Goal: Task Accomplishment & Management: Manage account settings

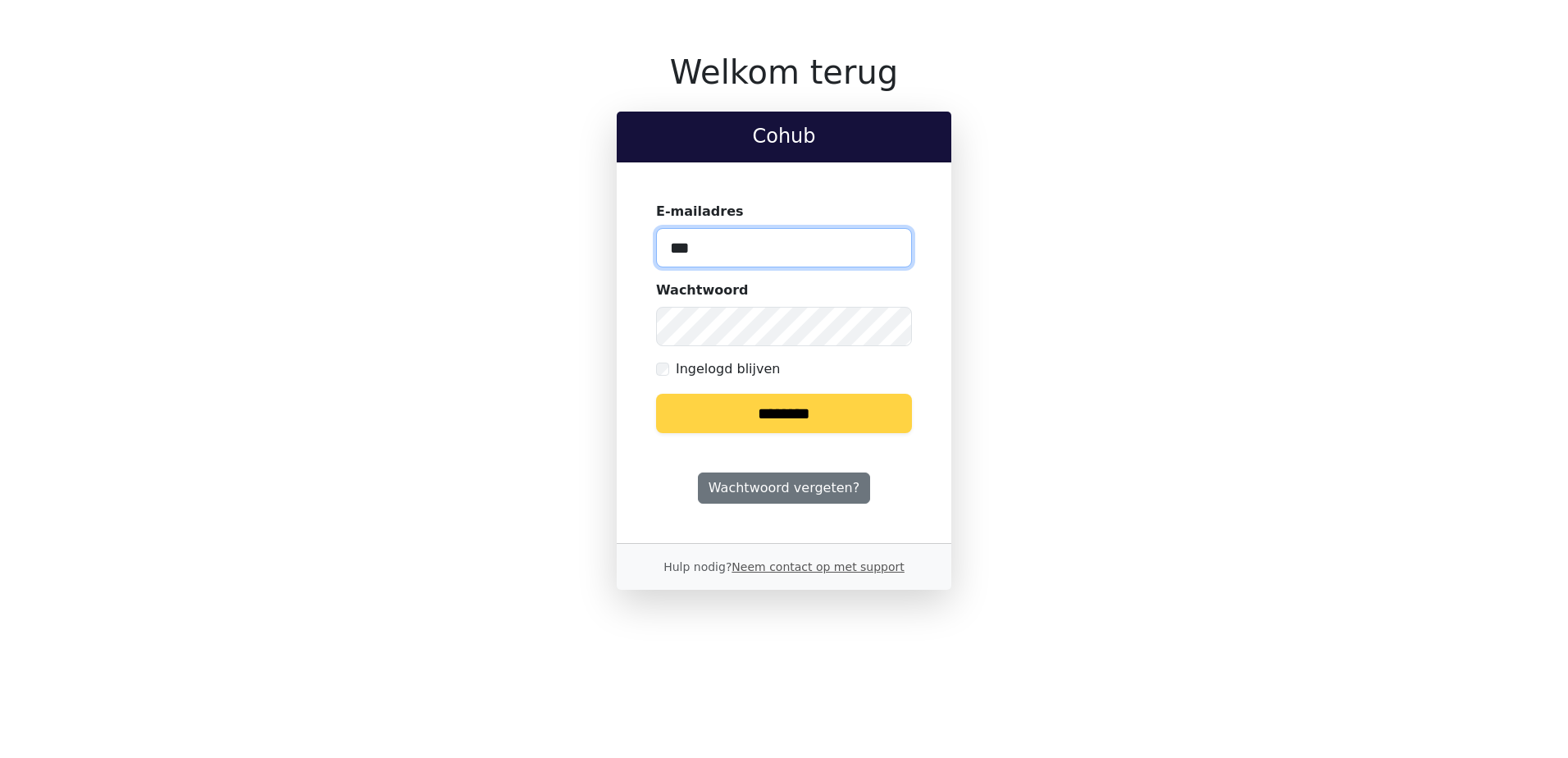
type input "**********"
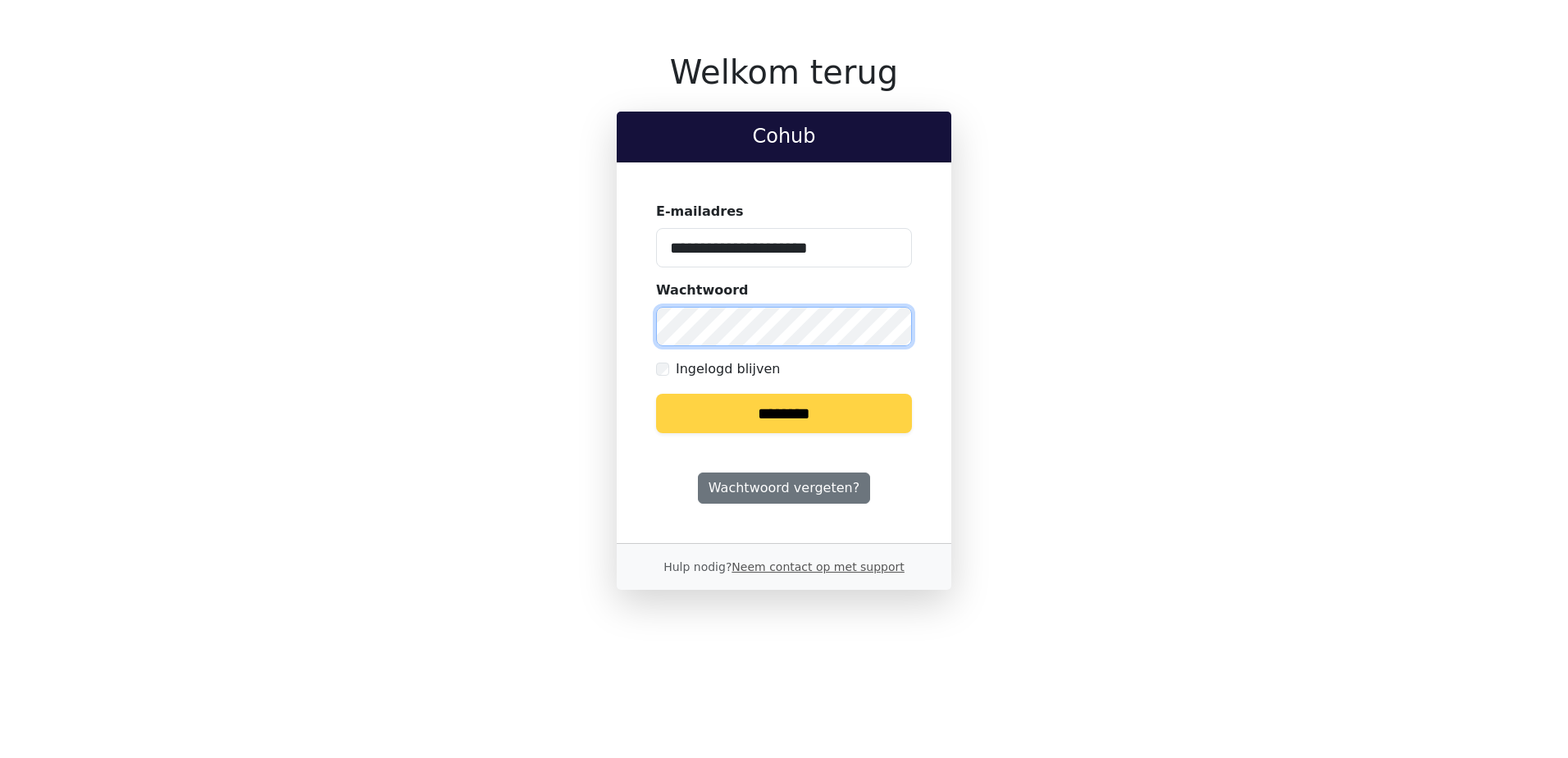
click at [656, 393] on input "********" at bounding box center [784, 413] width 256 height 39
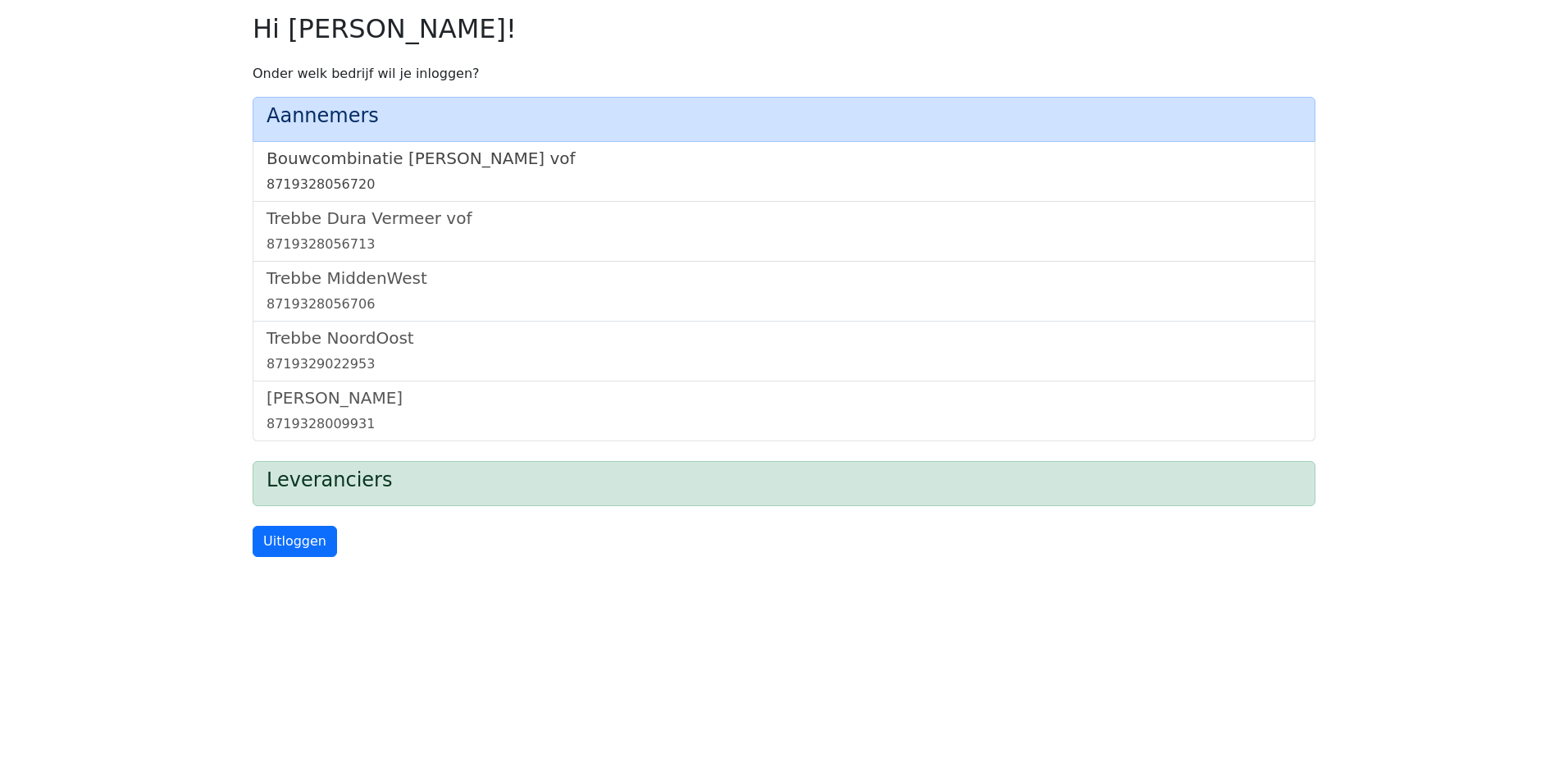
click at [405, 149] on h5 "Bouwcombinatie [PERSON_NAME] vof" at bounding box center [784, 158] width 1035 height 20
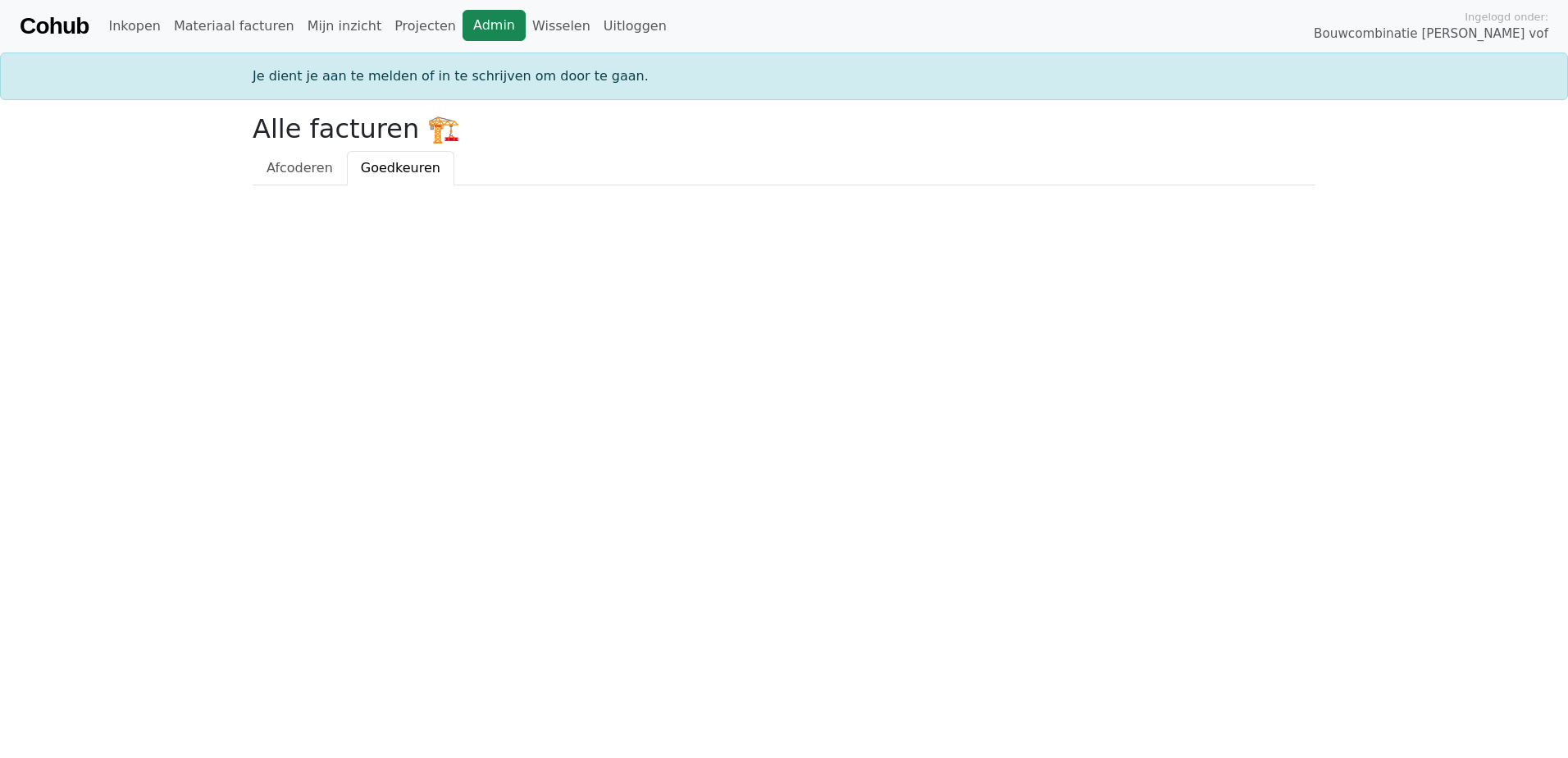
click at [463, 32] on link "Admin" at bounding box center [494, 25] width 64 height 31
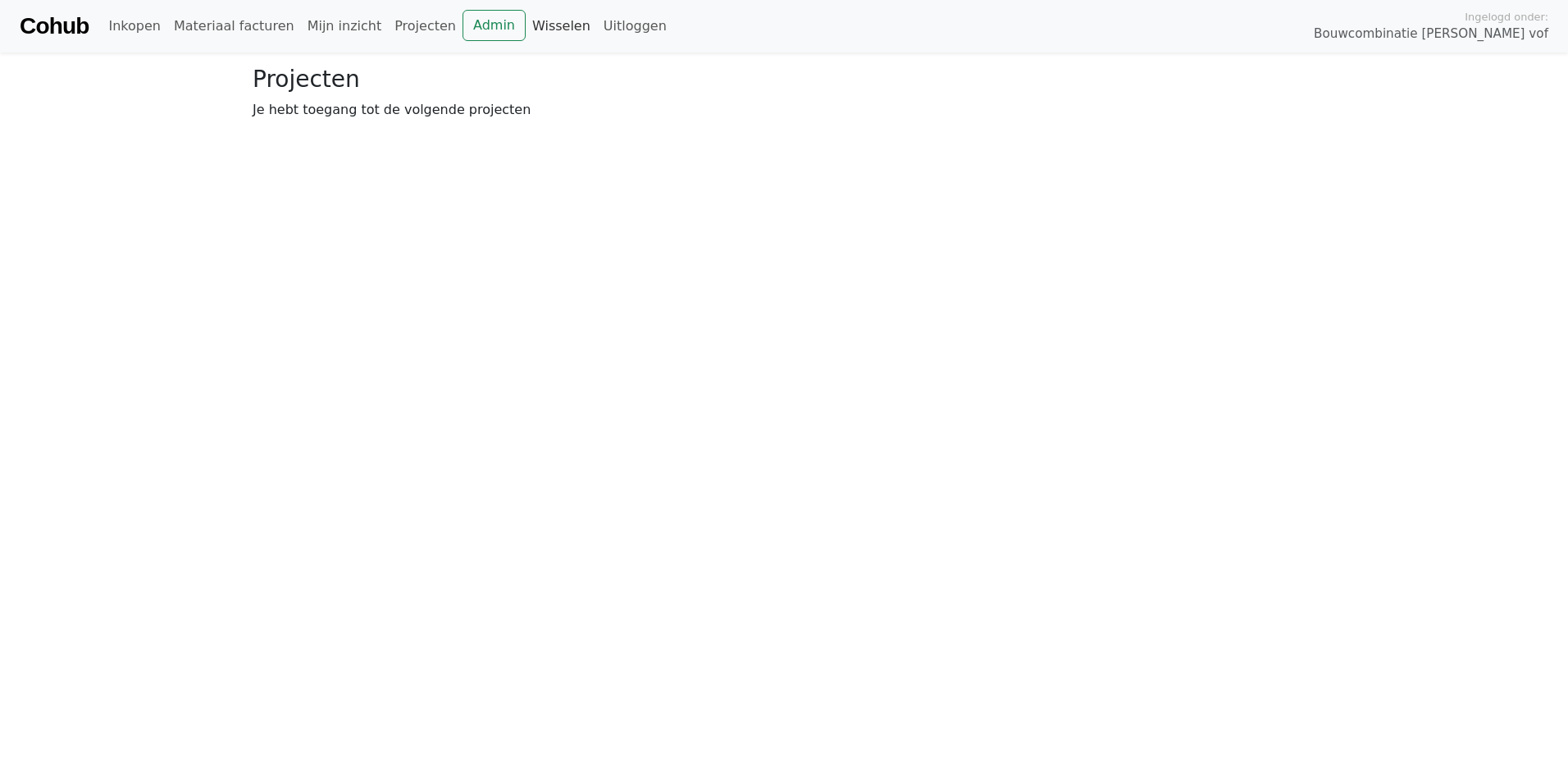
click at [526, 25] on link "Wisselen" at bounding box center [562, 26] width 71 height 33
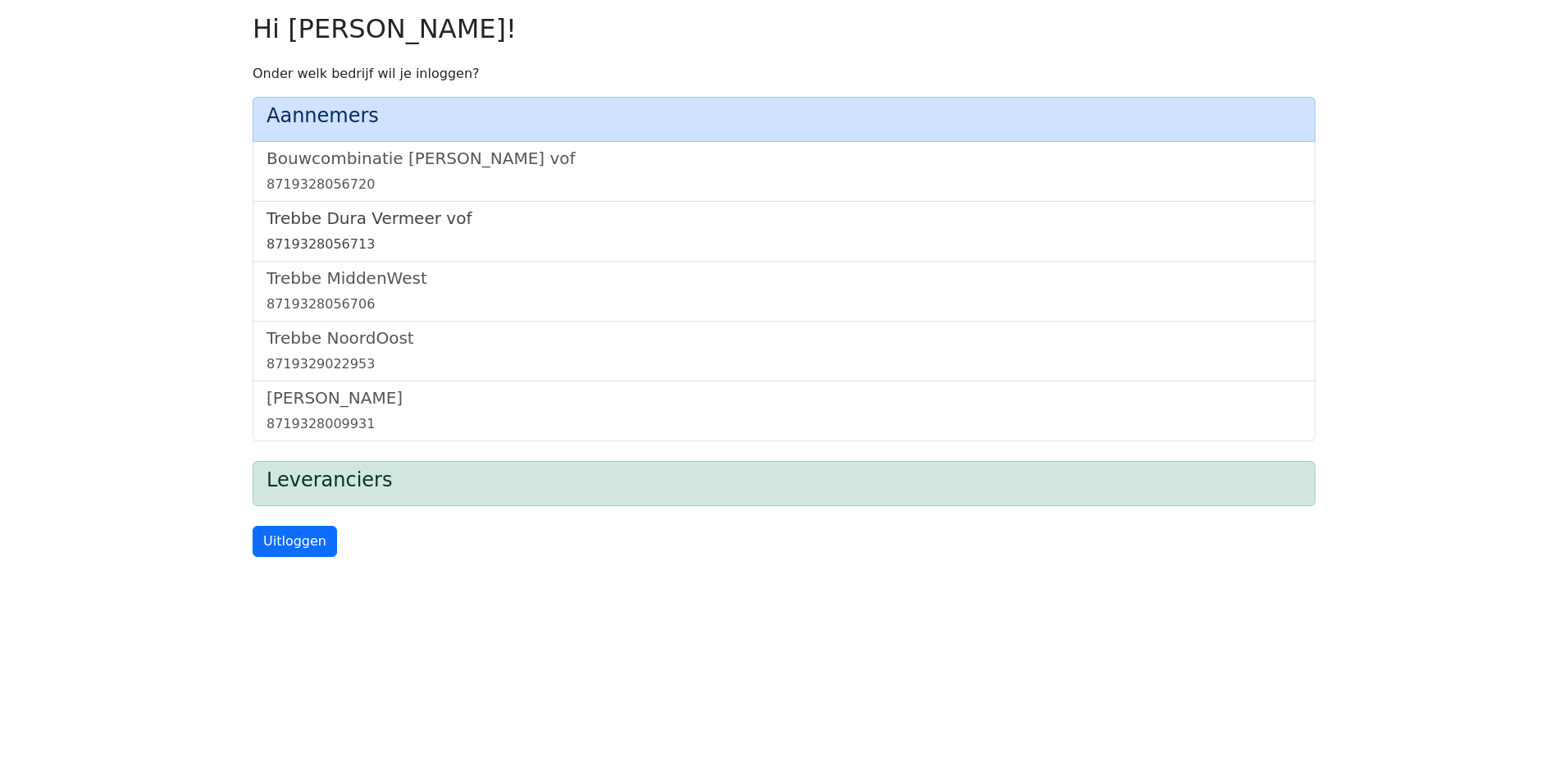
click at [376, 222] on h5 "Trebbe Dura Vermeer vof" at bounding box center [784, 218] width 1035 height 20
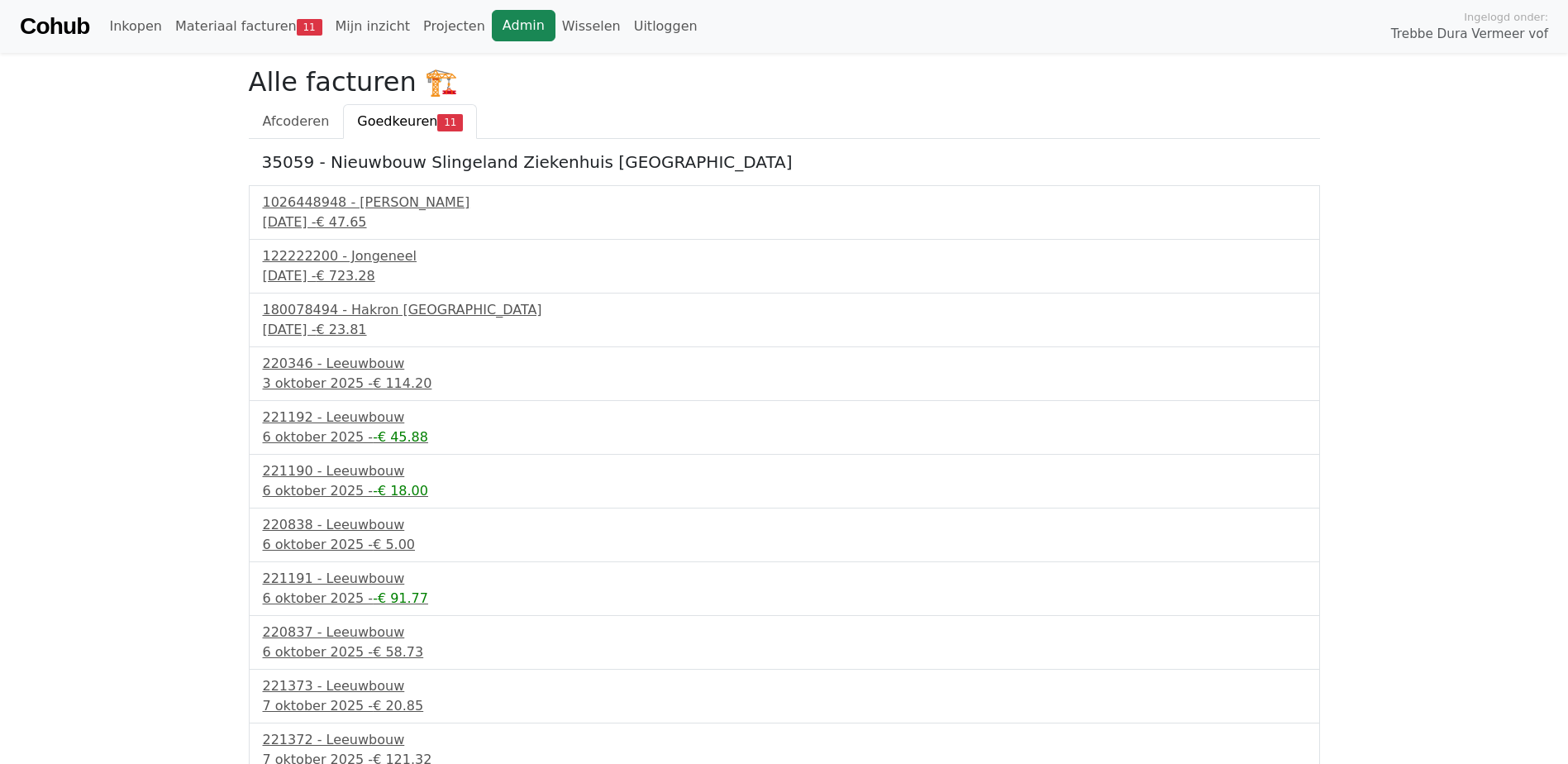
click at [492, 26] on link "Admin" at bounding box center [524, 25] width 64 height 31
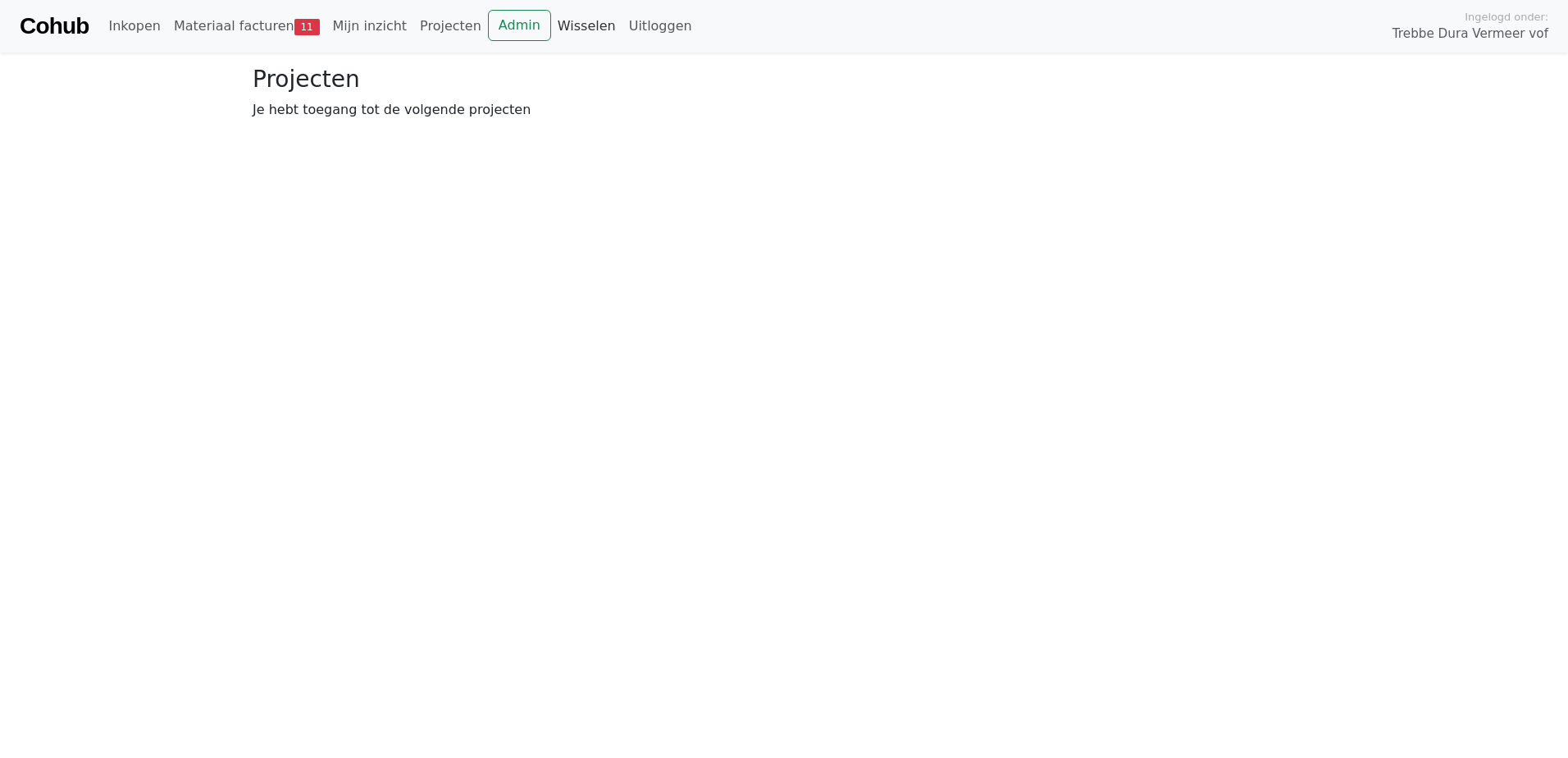
click at [554, 21] on link "Wisselen" at bounding box center [587, 26] width 71 height 33
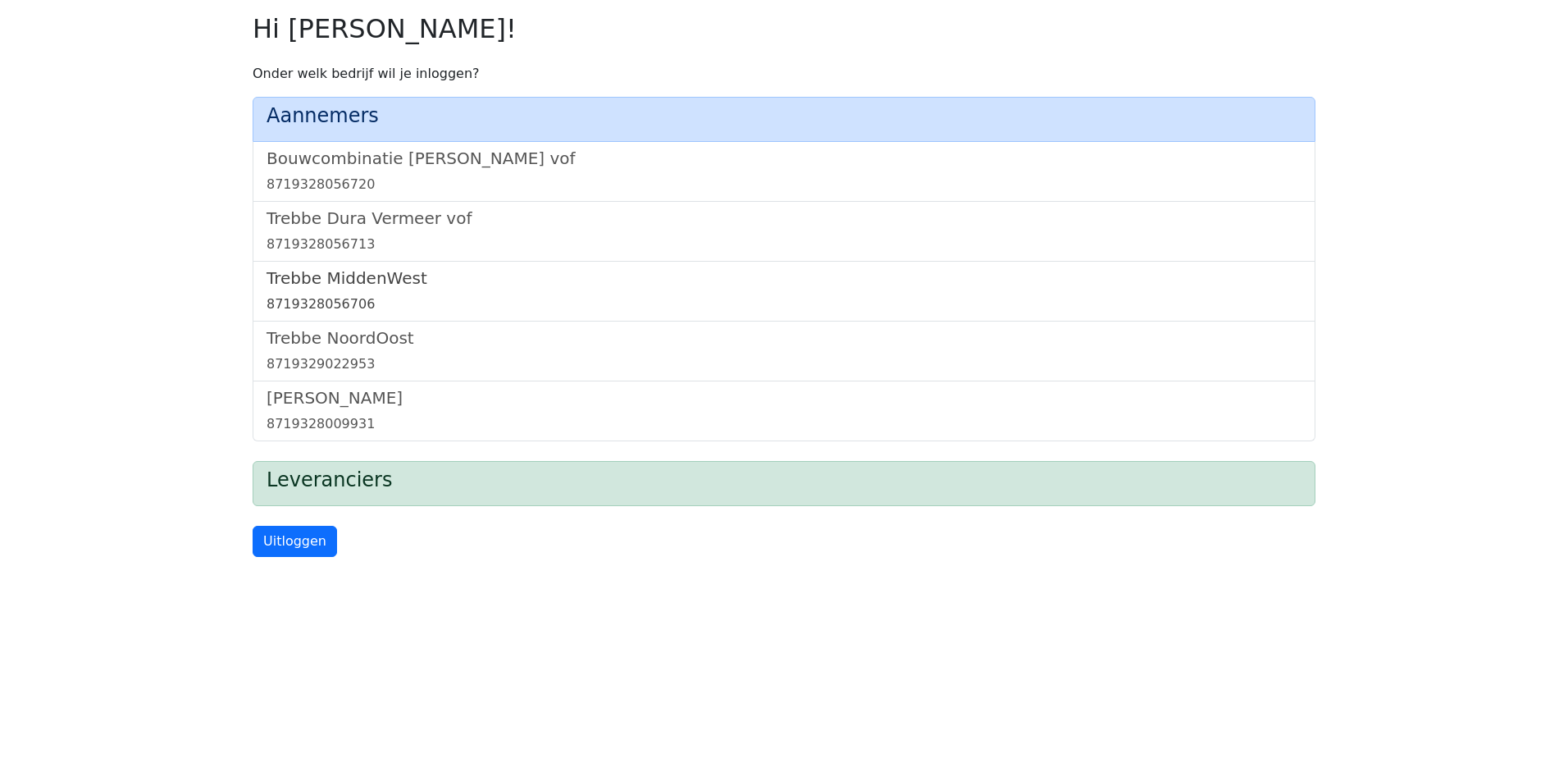
click at [370, 276] on h5 "Trebbe MiddenWest" at bounding box center [784, 278] width 1035 height 20
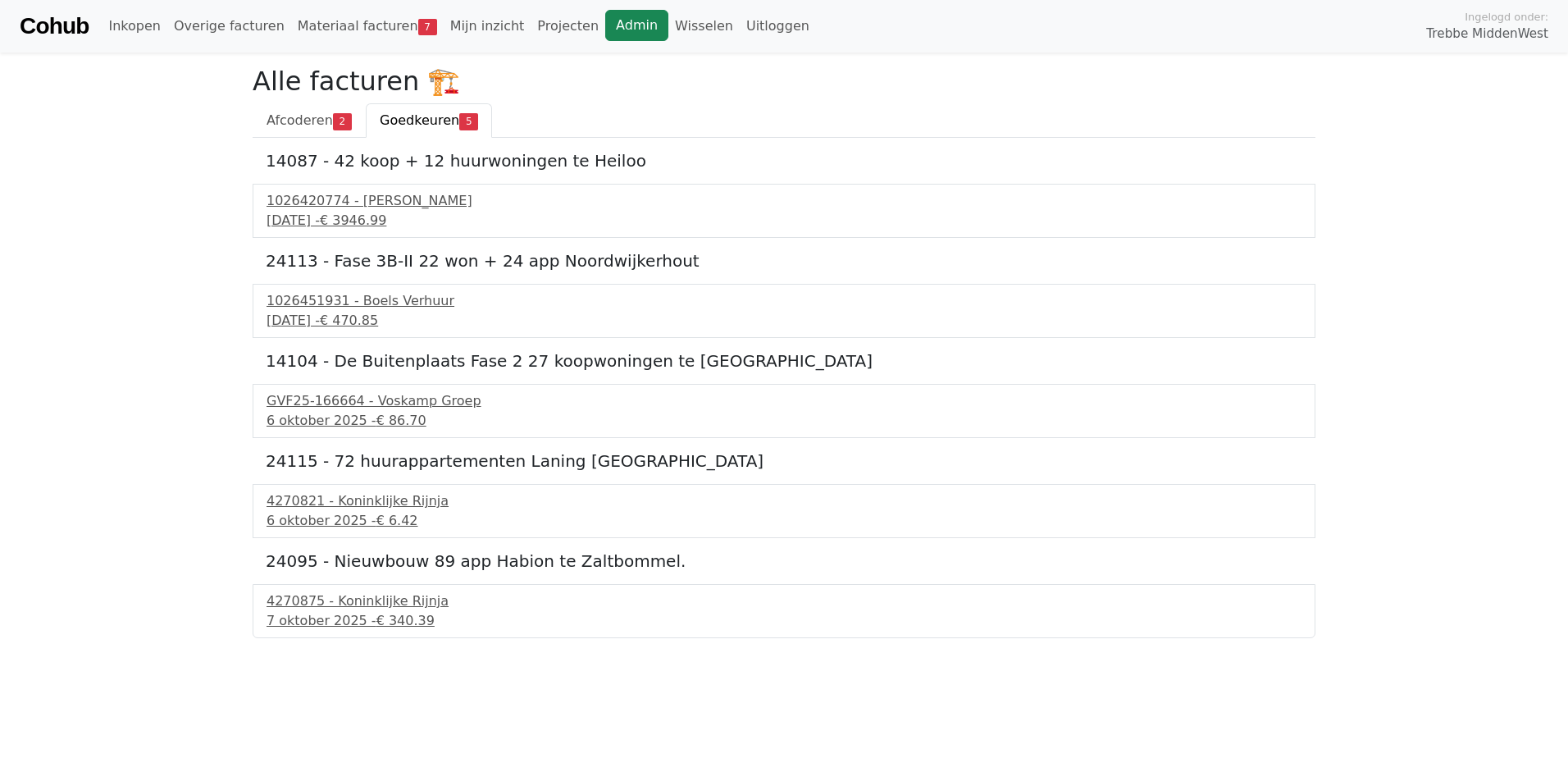
click at [606, 21] on link "Admin" at bounding box center [637, 25] width 64 height 31
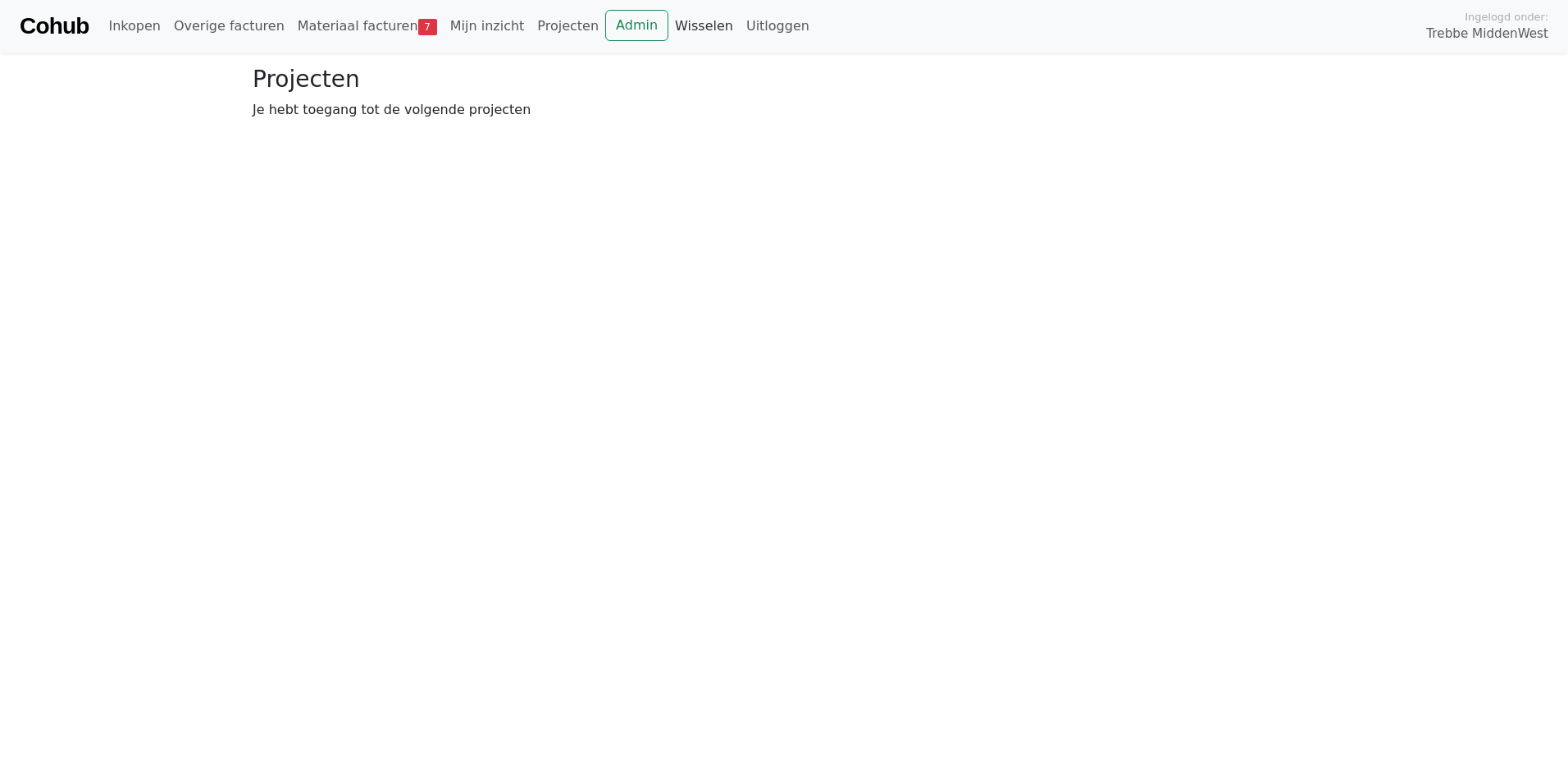
click at [668, 28] on link "Wisselen" at bounding box center [704, 26] width 71 height 33
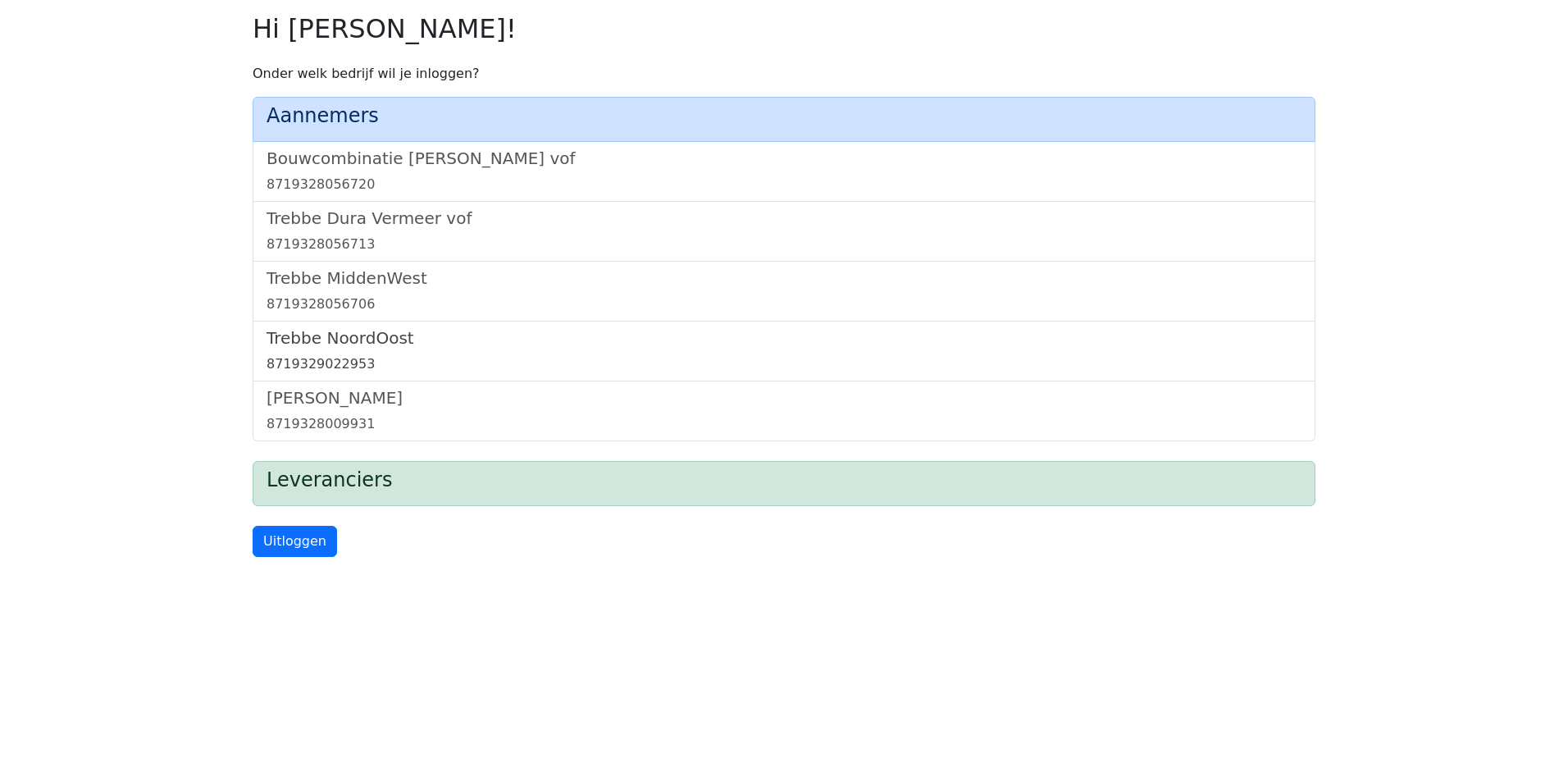
click at [352, 340] on h5 "Trebbe NoordOost" at bounding box center [784, 337] width 1035 height 20
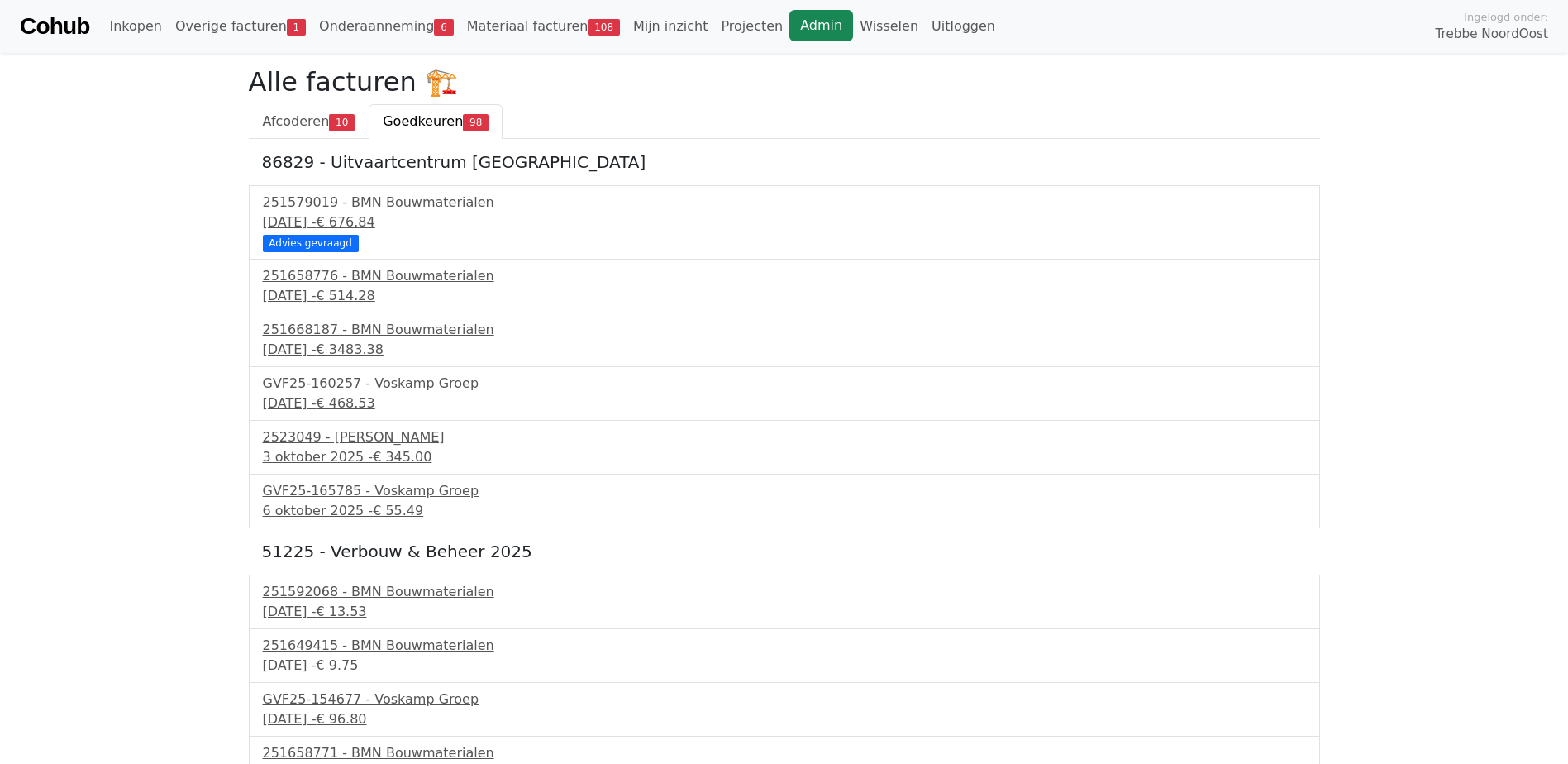
click at [789, 17] on link "Admin" at bounding box center [821, 25] width 64 height 31
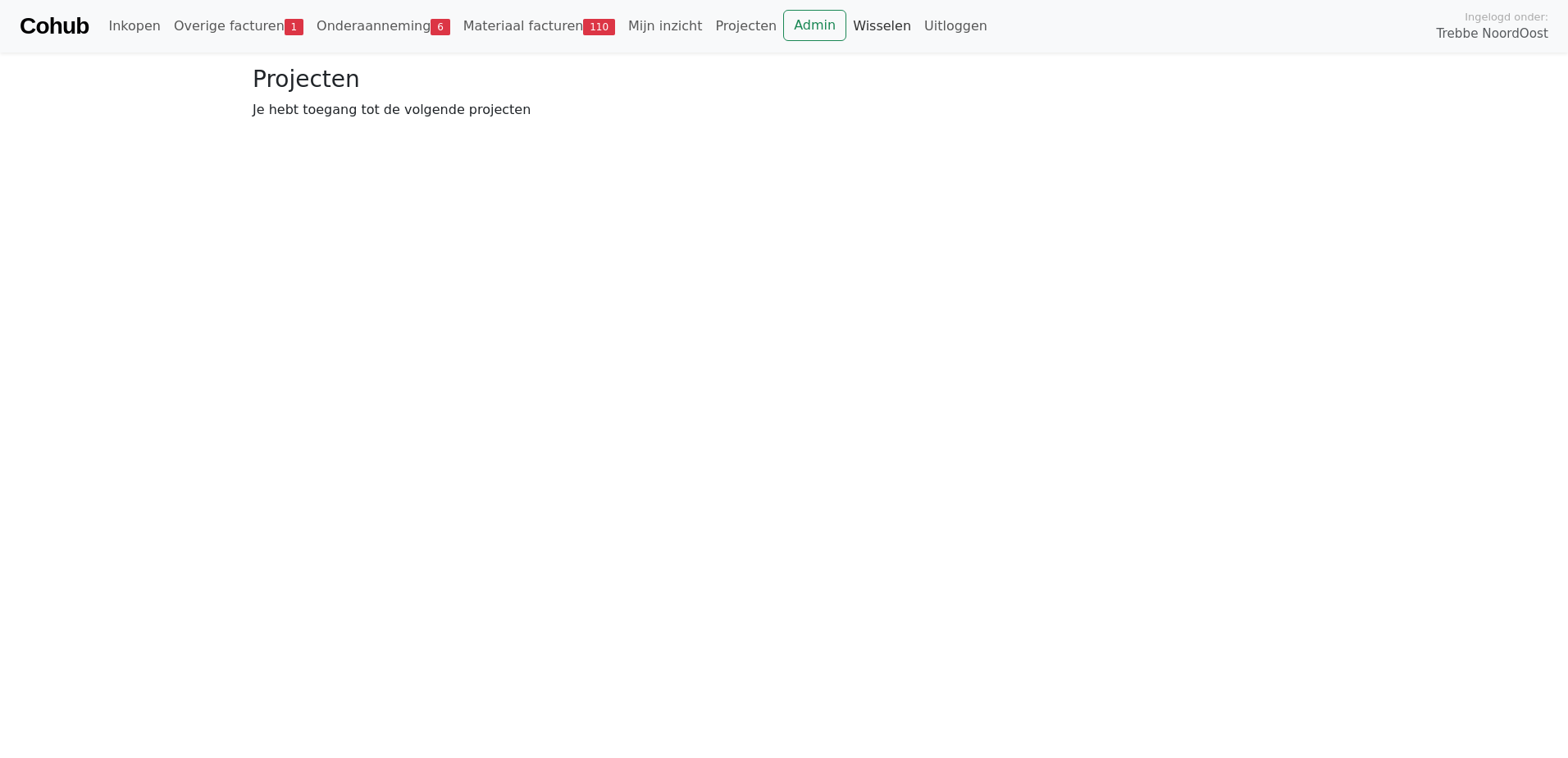
click at [847, 27] on link "Wisselen" at bounding box center [882, 26] width 71 height 33
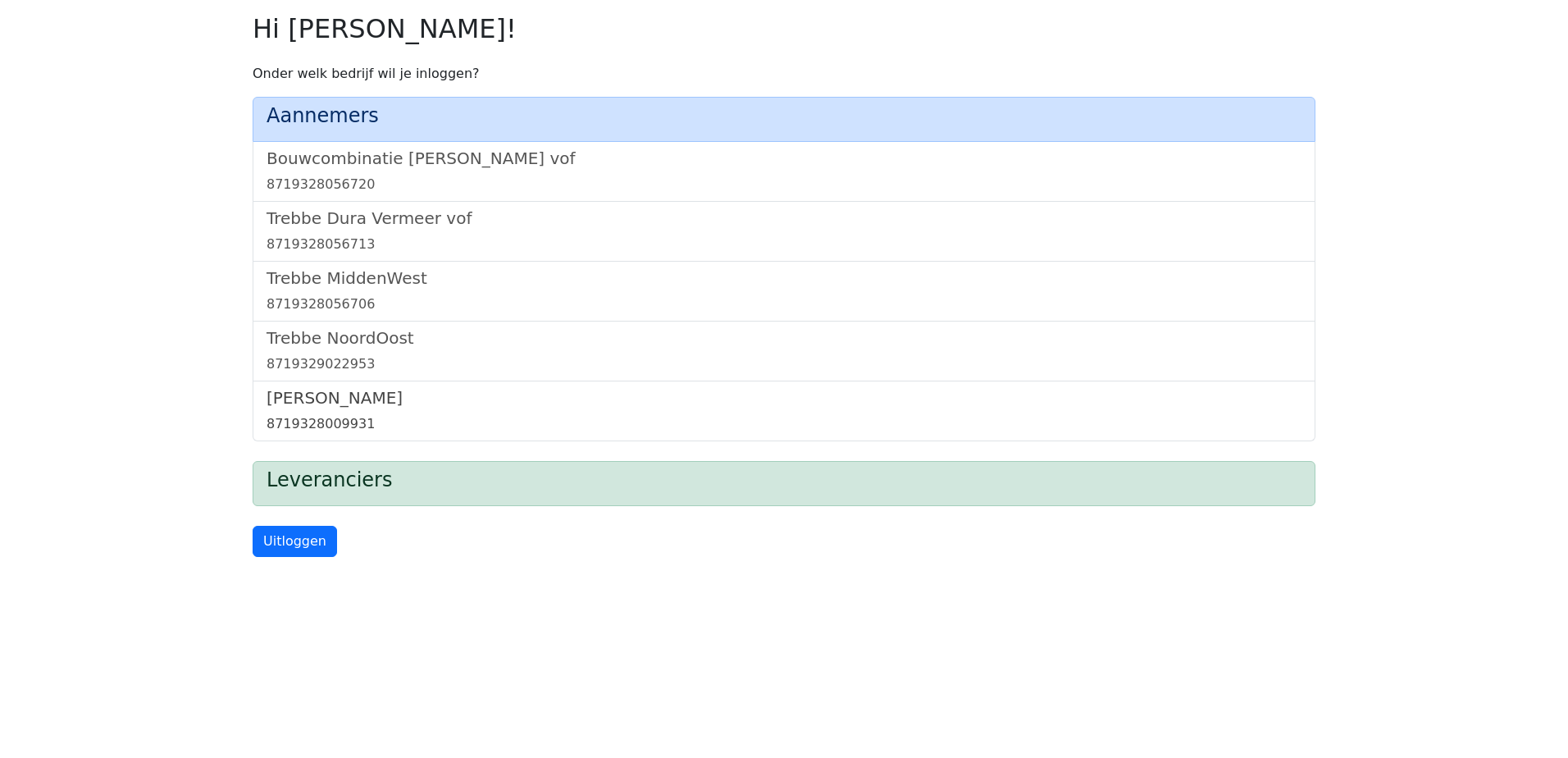
click at [308, 399] on h5 "[PERSON_NAME]" at bounding box center [784, 397] width 1035 height 20
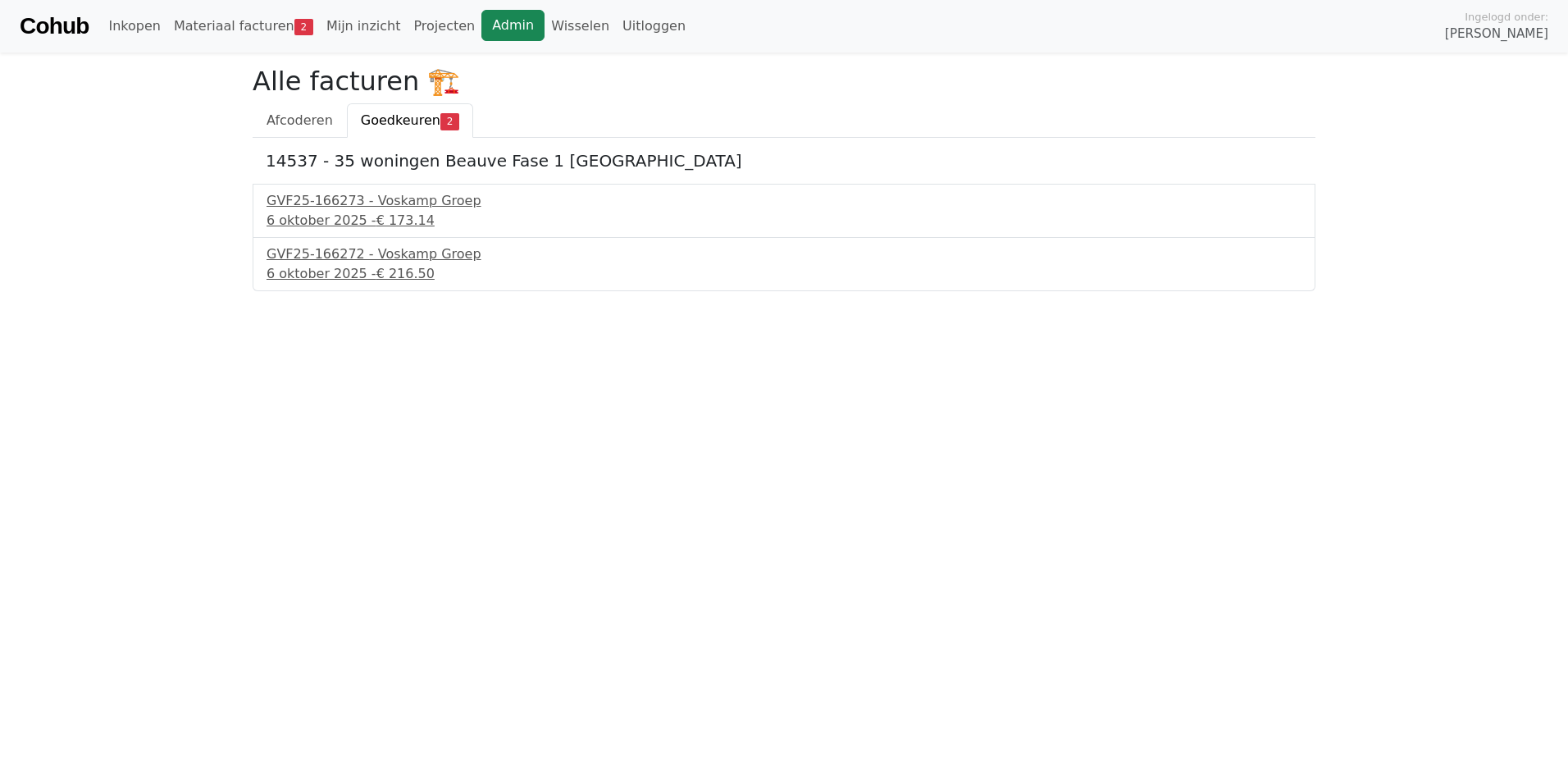
click at [481, 27] on link "Admin" at bounding box center [513, 25] width 64 height 31
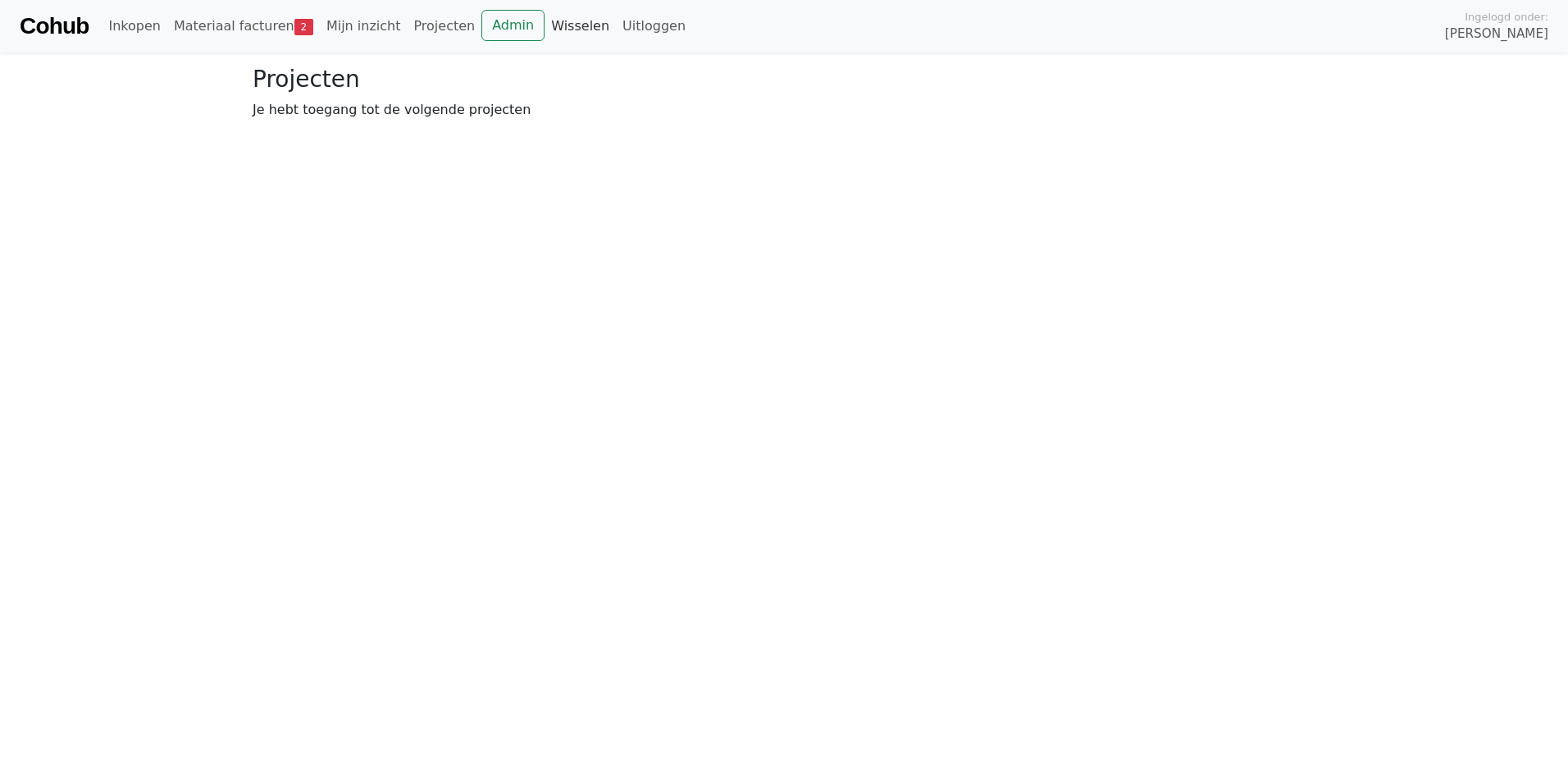
click at [547, 28] on link "Wisselen" at bounding box center [580, 26] width 71 height 33
